Goal: Task Accomplishment & Management: Manage account settings

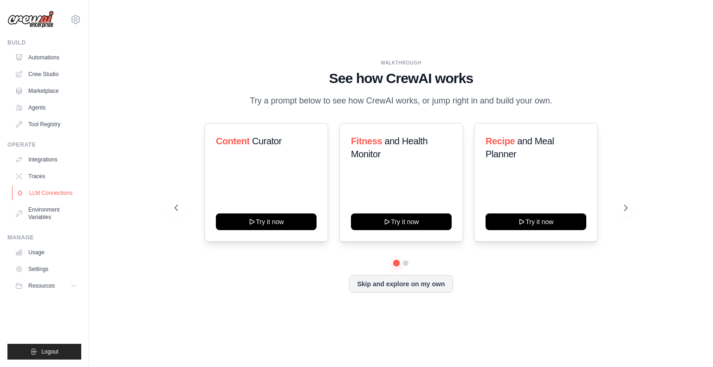
click at [36, 194] on link "LLM Connections" at bounding box center [47, 193] width 70 height 15
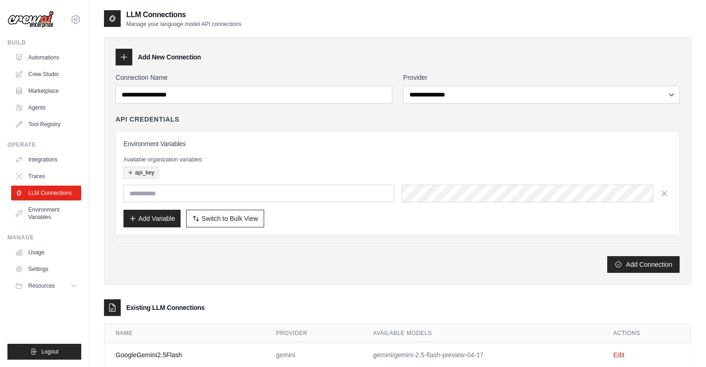
click at [144, 172] on button "api_key" at bounding box center [140, 173] width 35 height 12
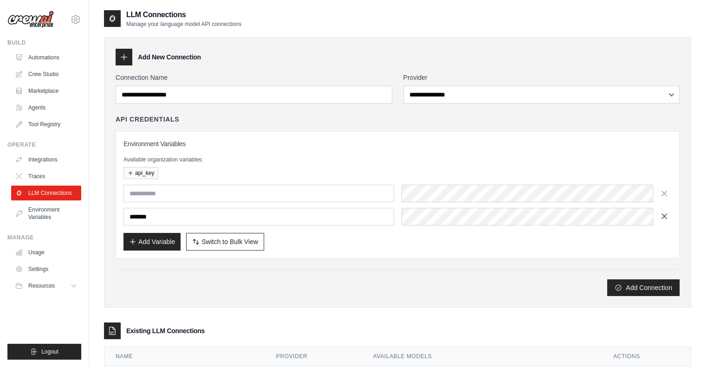
click at [663, 217] on icon "button" at bounding box center [663, 216] width 9 height 9
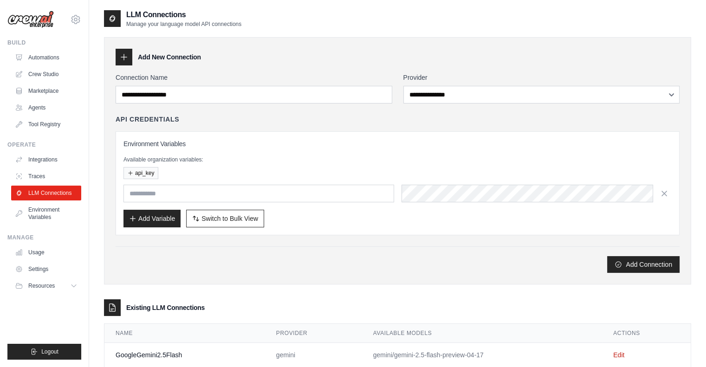
scroll to position [23, 0]
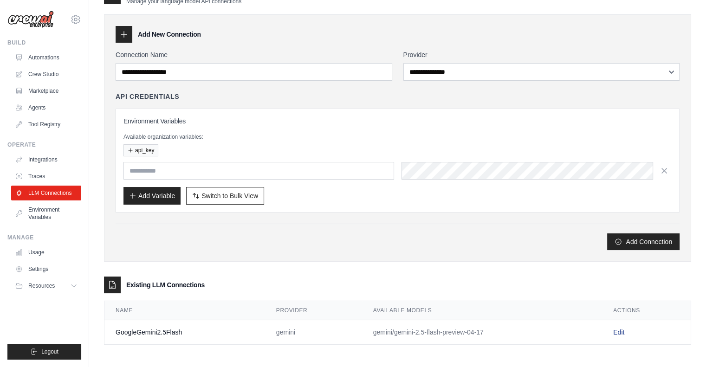
click at [618, 330] on link "Edit" at bounding box center [618, 331] width 11 height 7
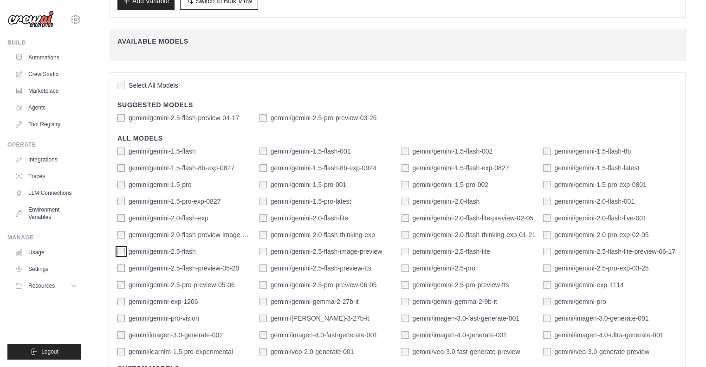
scroll to position [275, 0]
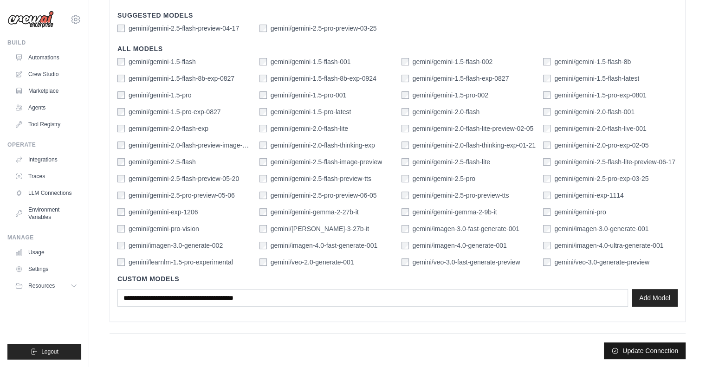
click at [636, 349] on button "Update Connection" at bounding box center [645, 350] width 82 height 17
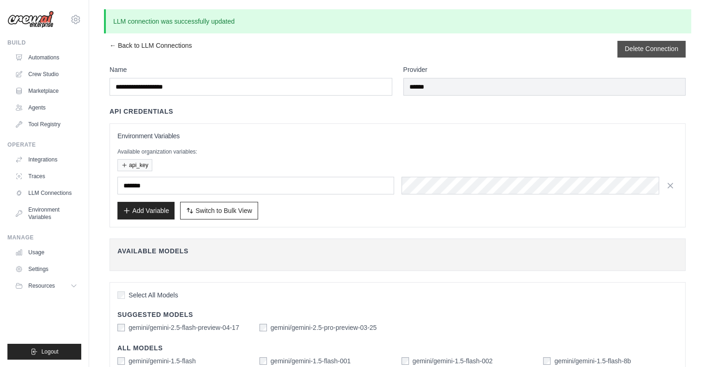
click at [638, 47] on button "Delete Connection" at bounding box center [650, 48] width 53 height 9
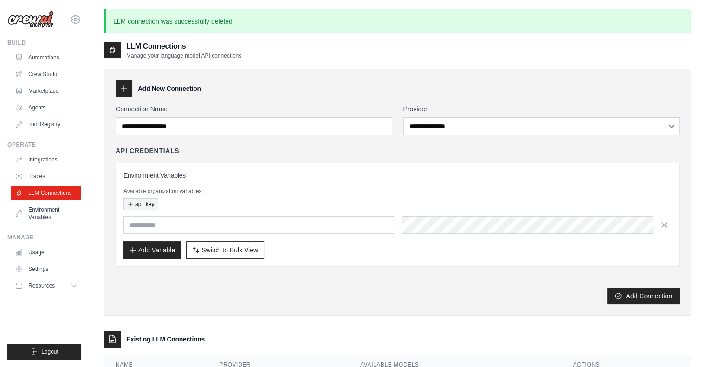
click at [148, 201] on button "api_key" at bounding box center [140, 204] width 35 height 12
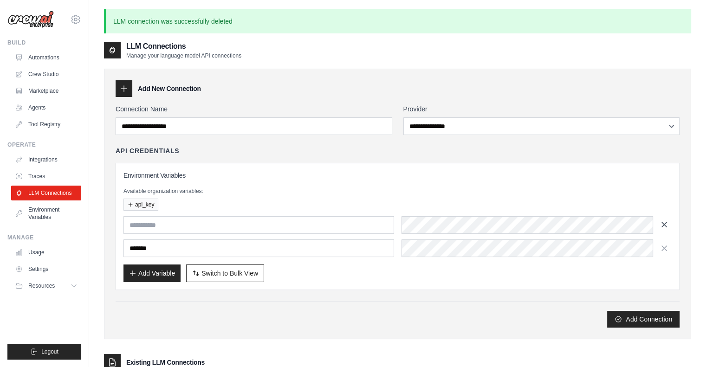
click at [667, 221] on icon "button" at bounding box center [663, 224] width 9 height 9
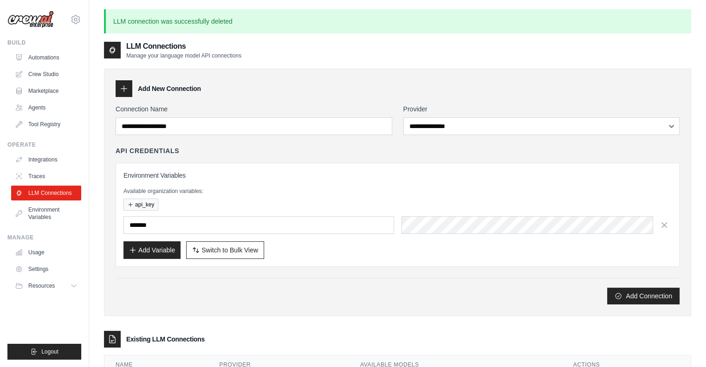
click at [667, 222] on icon "button" at bounding box center [663, 224] width 9 height 9
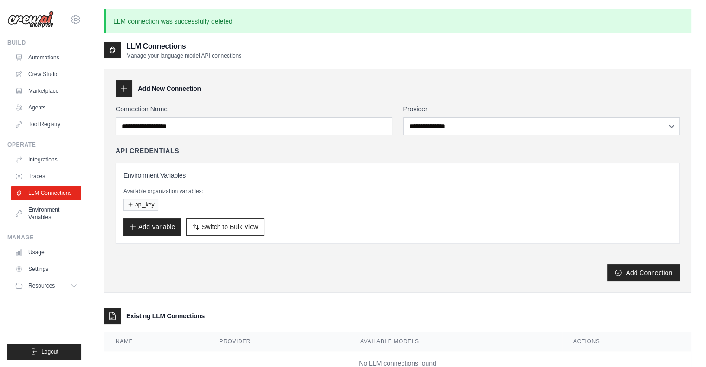
scroll to position [50, 0]
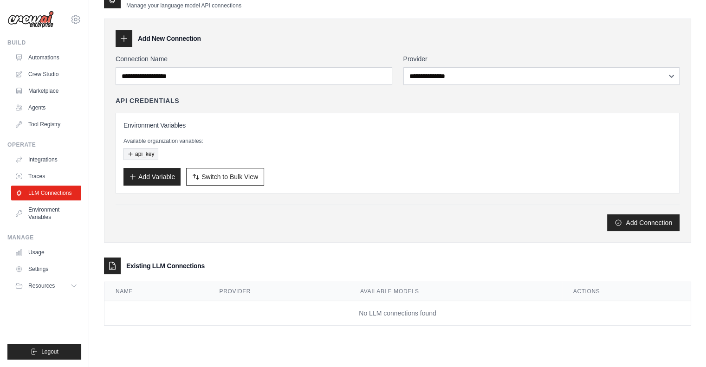
click at [145, 150] on button "api_key" at bounding box center [140, 154] width 35 height 12
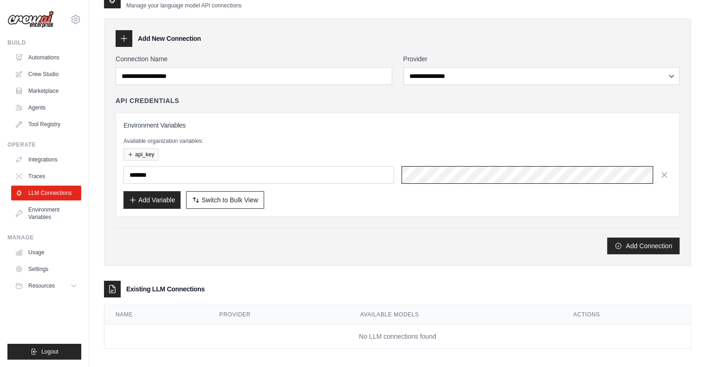
scroll to position [0, 0]
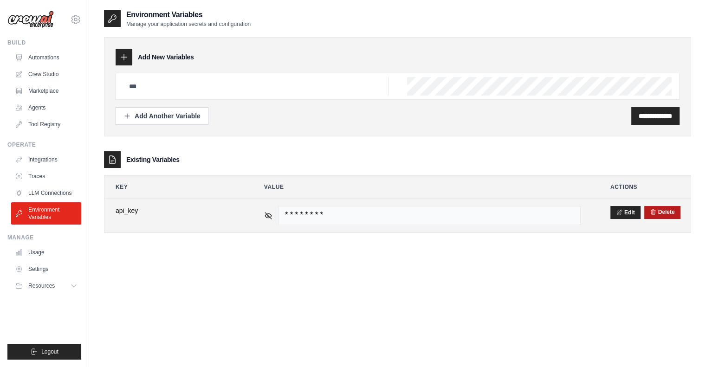
click at [666, 211] on button "Delete" at bounding box center [661, 211] width 25 height 7
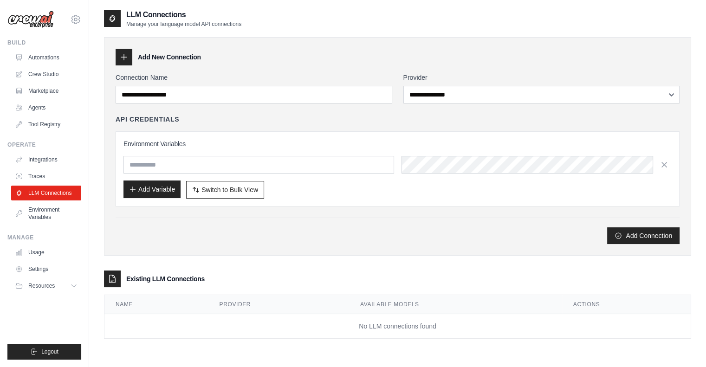
click at [160, 190] on button "Add Variable" at bounding box center [151, 189] width 57 height 18
click at [340, 198] on div "Environment Variables Add Variable Switch to Bulk View Switch to Table View" at bounding box center [398, 168] width 564 height 75
